Goal: Navigation & Orientation: Locate item on page

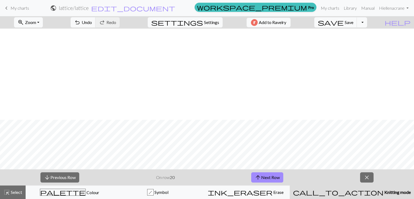
scroll to position [91, 0]
click at [270, 176] on button "arrow_upward Next Row" at bounding box center [267, 177] width 32 height 10
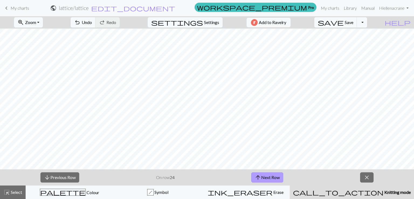
click at [270, 176] on button "arrow_upward Next Row" at bounding box center [267, 177] width 32 height 10
click at [268, 176] on button "arrow_upward Next Row" at bounding box center [267, 177] width 32 height 10
click at [269, 175] on button "arrow_upward Next Row" at bounding box center [267, 177] width 32 height 10
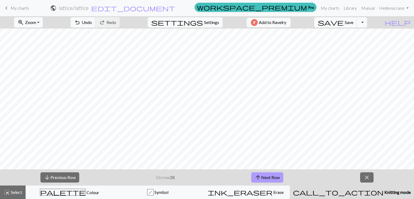
click at [269, 175] on button "arrow_upward Next Row" at bounding box center [267, 177] width 32 height 10
click at [272, 174] on button "arrow_upward Next Row" at bounding box center [267, 177] width 32 height 10
